Goal: Task Accomplishment & Management: Complete application form

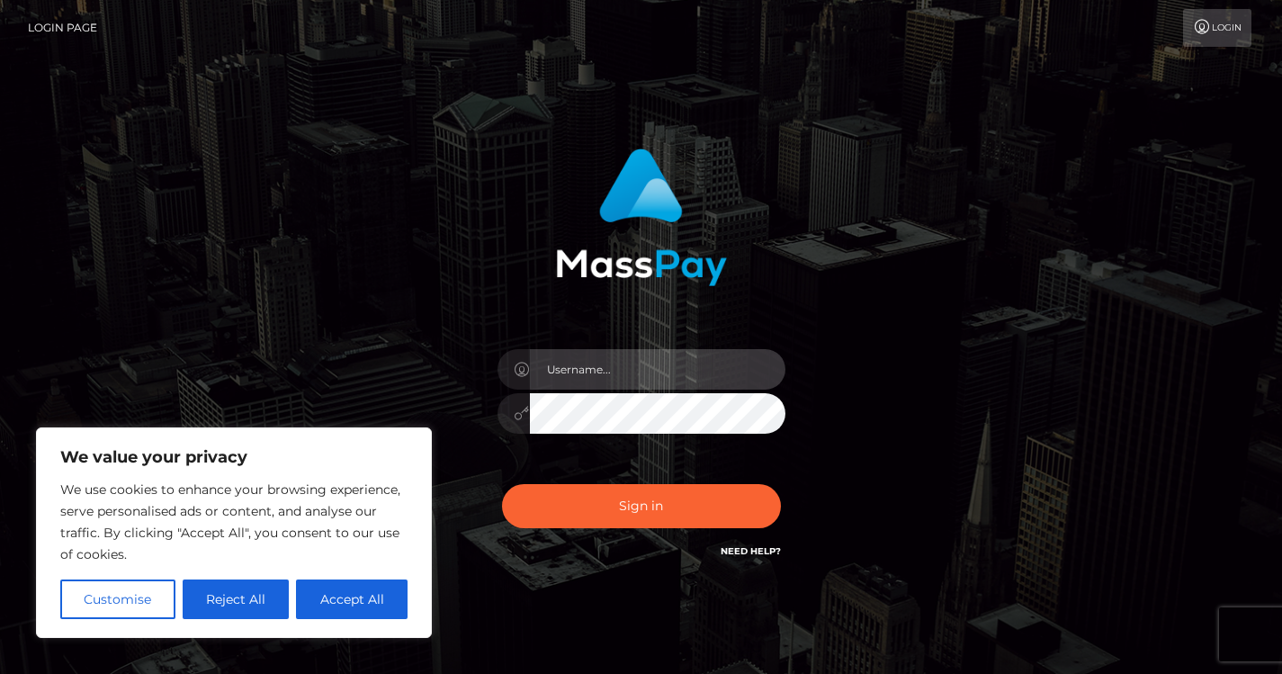
click at [603, 373] on input "text" at bounding box center [658, 369] width 256 height 40
type input "[EMAIL_ADDRESS][DOMAIN_NAME]"
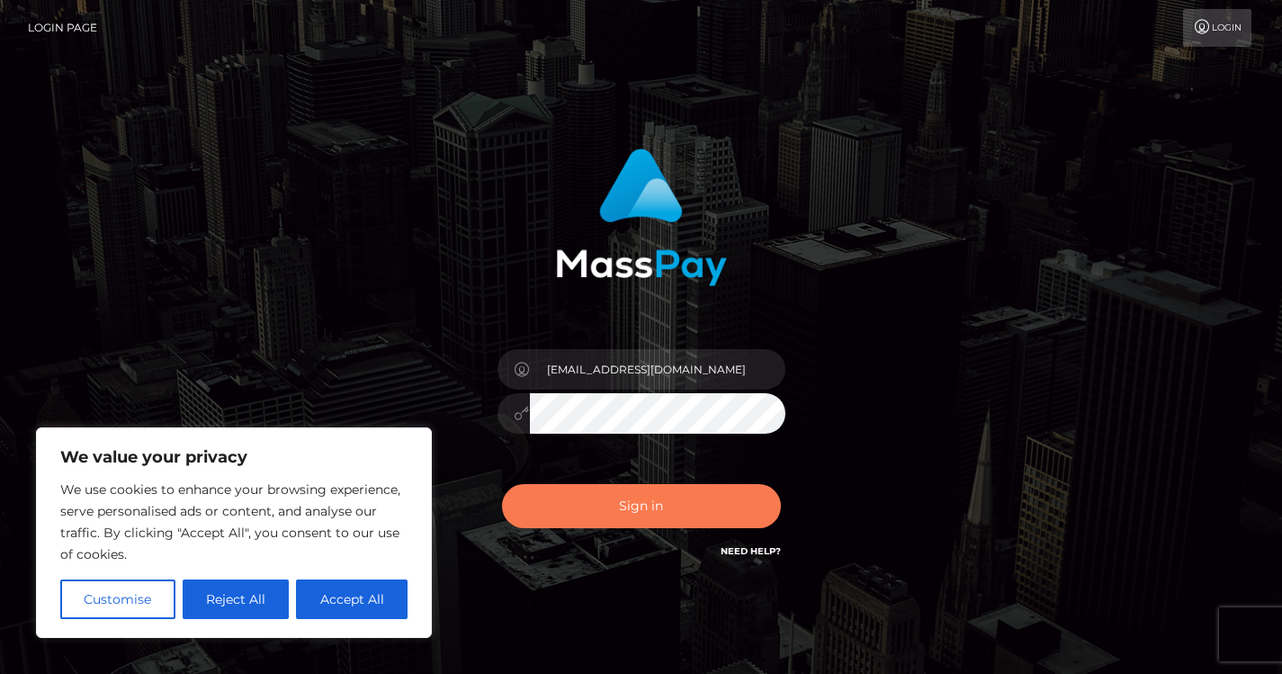
click at [670, 508] on button "Sign in" at bounding box center [641, 506] width 279 height 44
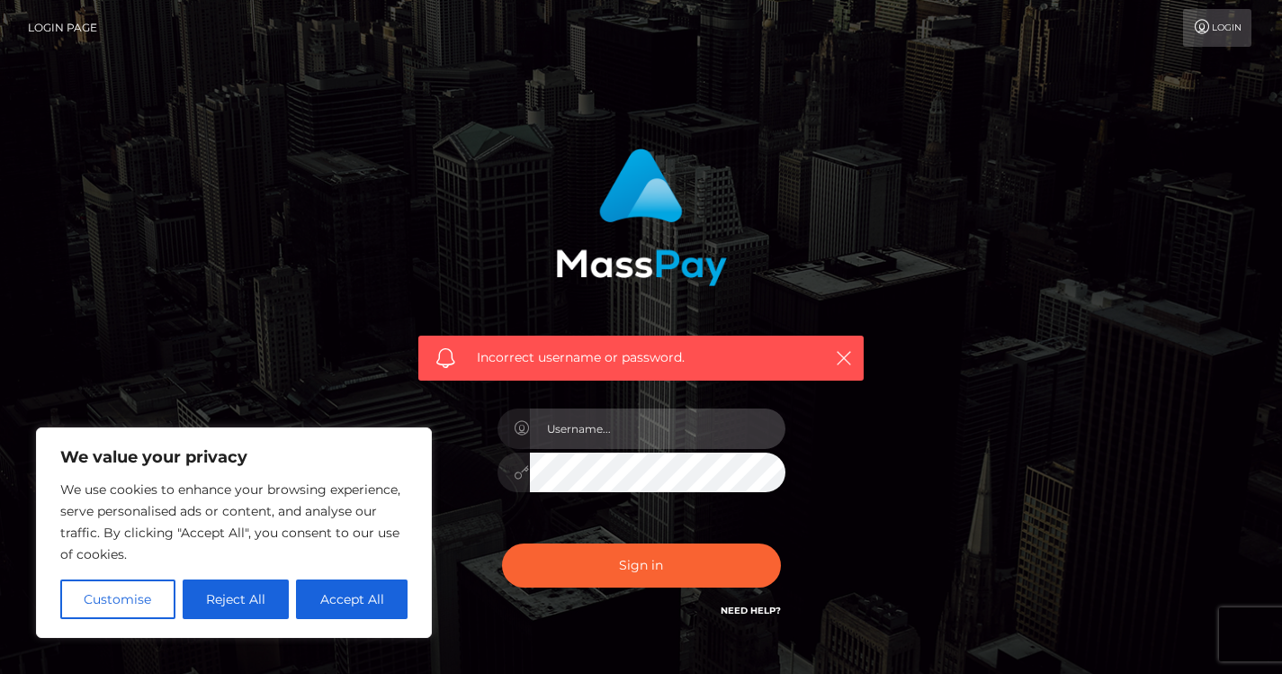
click at [668, 420] on input "text" at bounding box center [658, 429] width 256 height 40
type input "[EMAIL_ADDRESS][DOMAIN_NAME]"
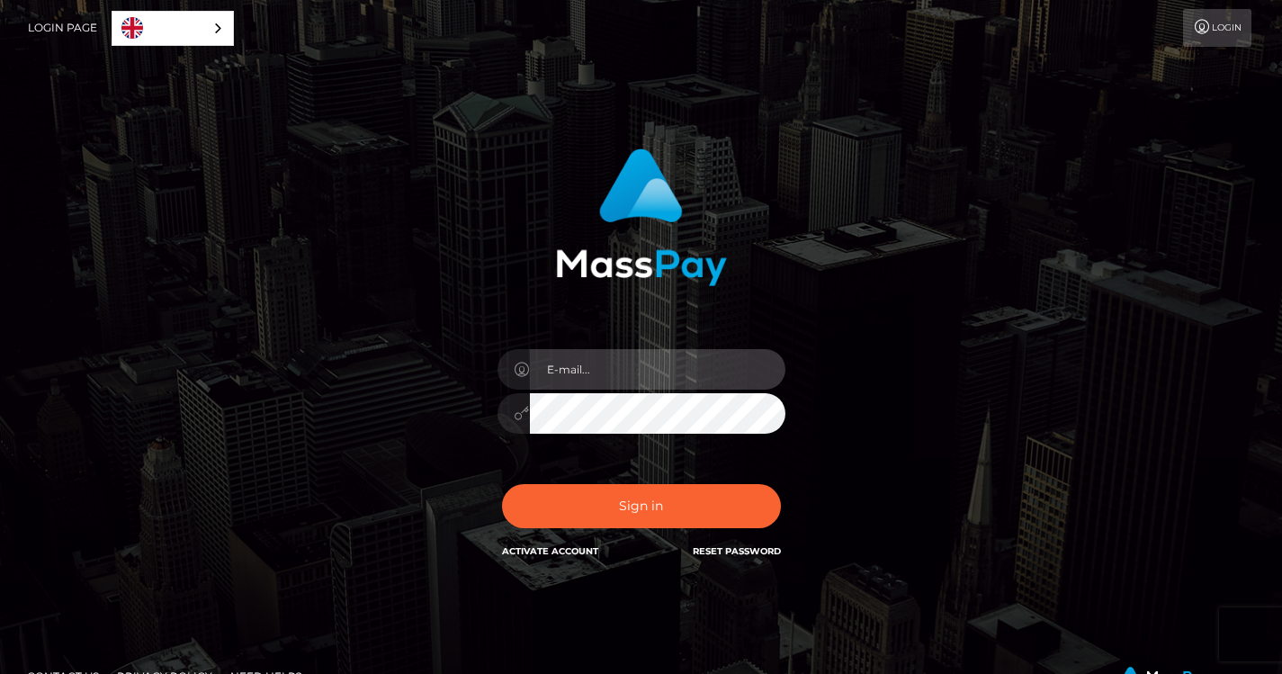
click at [617, 376] on input "email" at bounding box center [658, 369] width 256 height 40
type input "[EMAIL_ADDRESS][DOMAIN_NAME]"
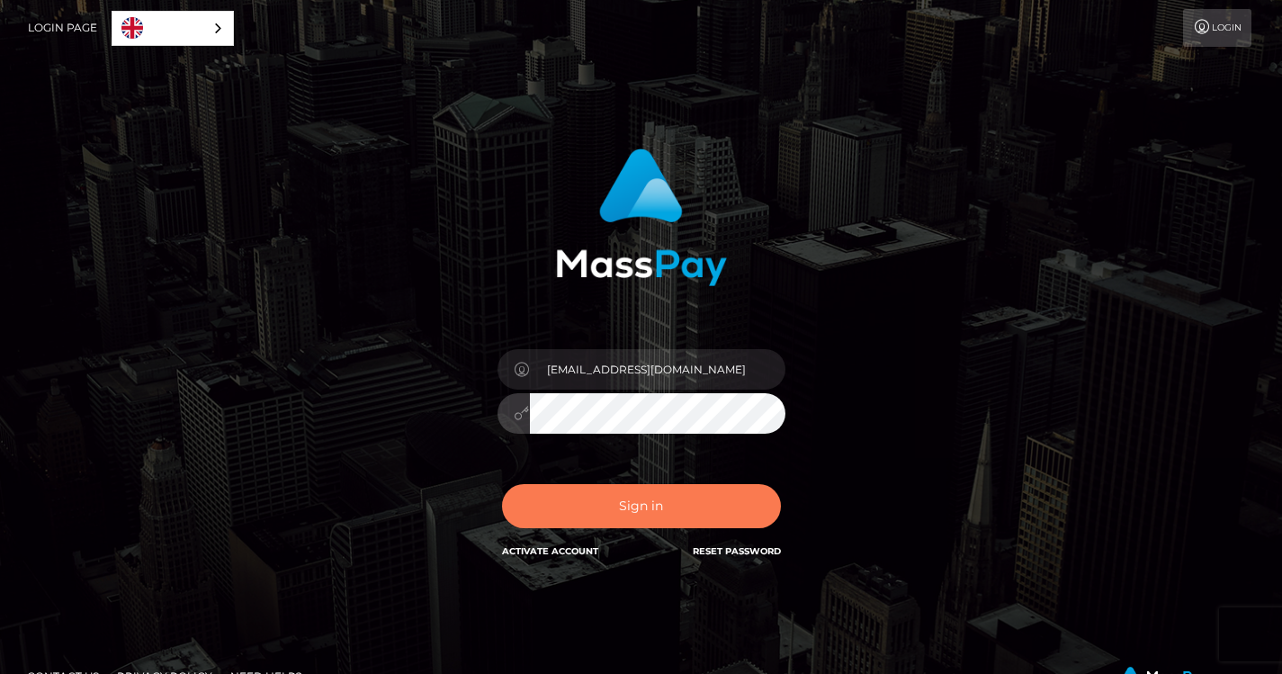
click at [624, 501] on button "Sign in" at bounding box center [641, 506] width 279 height 44
